Goal: Navigation & Orientation: Find specific page/section

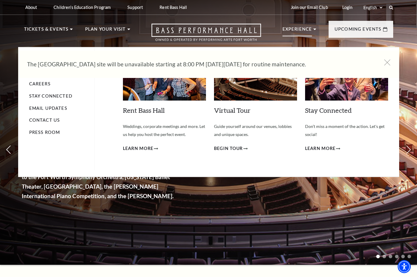
click at [313, 29] on icon at bounding box center [314, 29] width 3 height 1
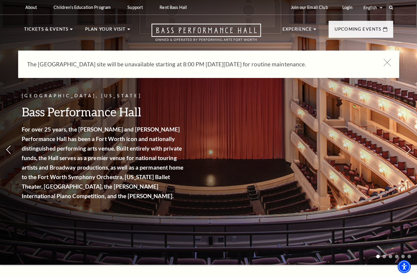
click at [384, 62] on icon at bounding box center [386, 62] width 7 height 7
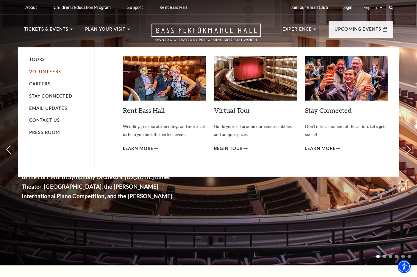
click at [56, 70] on link "Volunteers" at bounding box center [45, 71] width 32 height 5
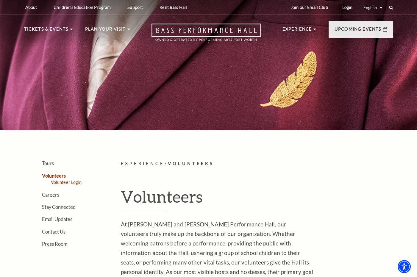
click at [76, 183] on link "Volunteer Login" at bounding box center [66, 182] width 31 height 5
